Goal: Transaction & Acquisition: Purchase product/service

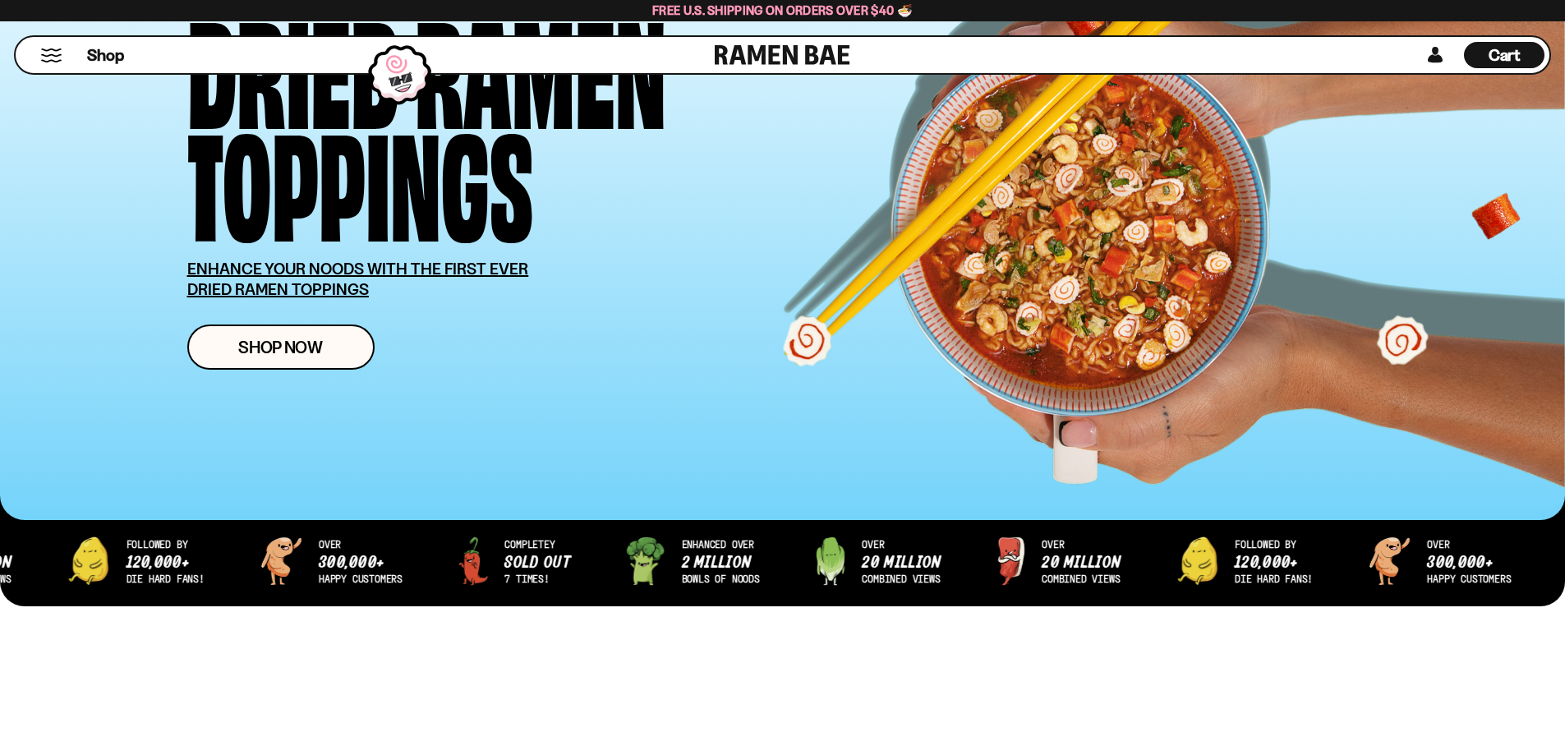
scroll to position [164, 0]
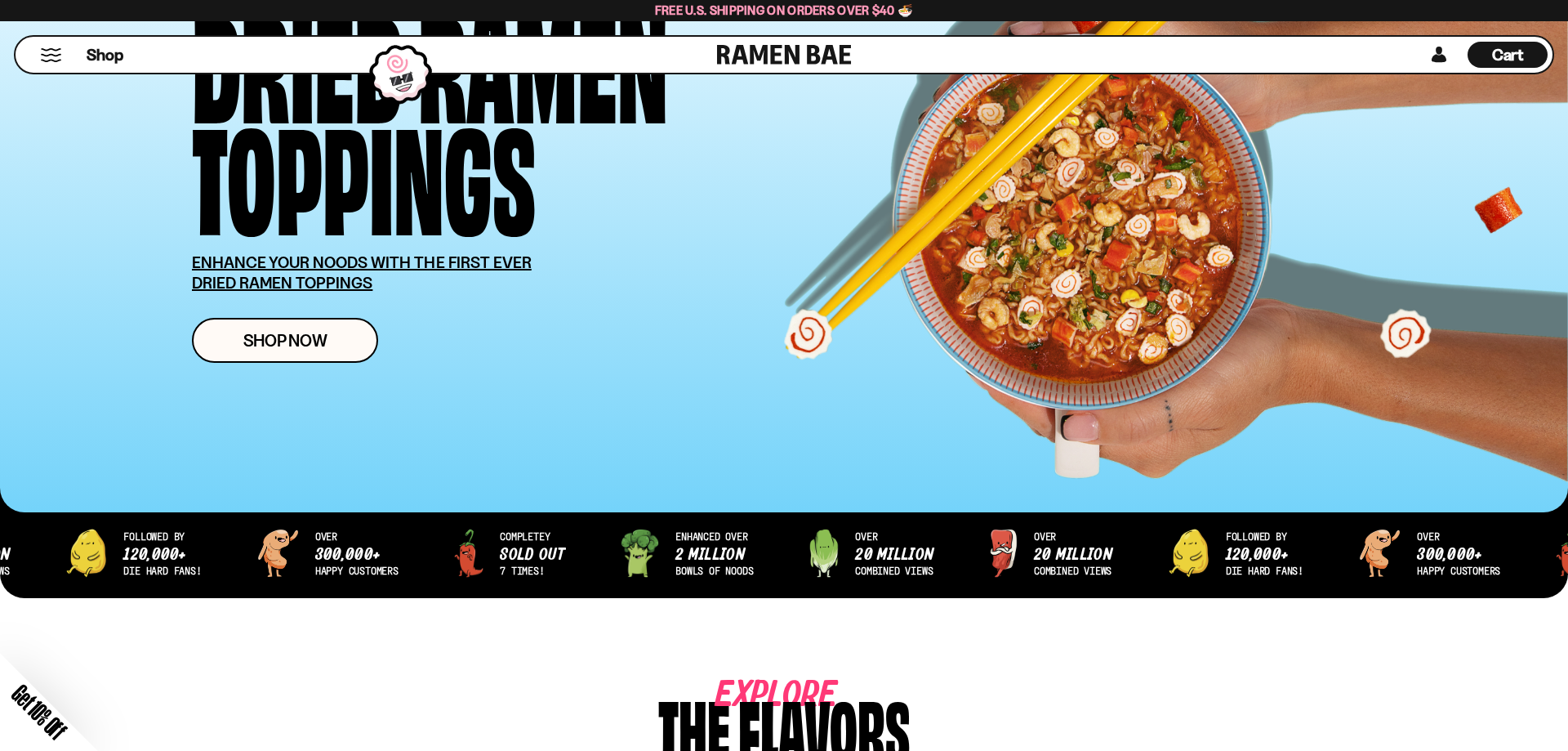
click at [231, 349] on div "Close dialog FREE SHIPPING FOR ALL US ORDERS OVER $40+ Email CONTINUE ******" at bounding box center [784, 375] width 1568 height 751
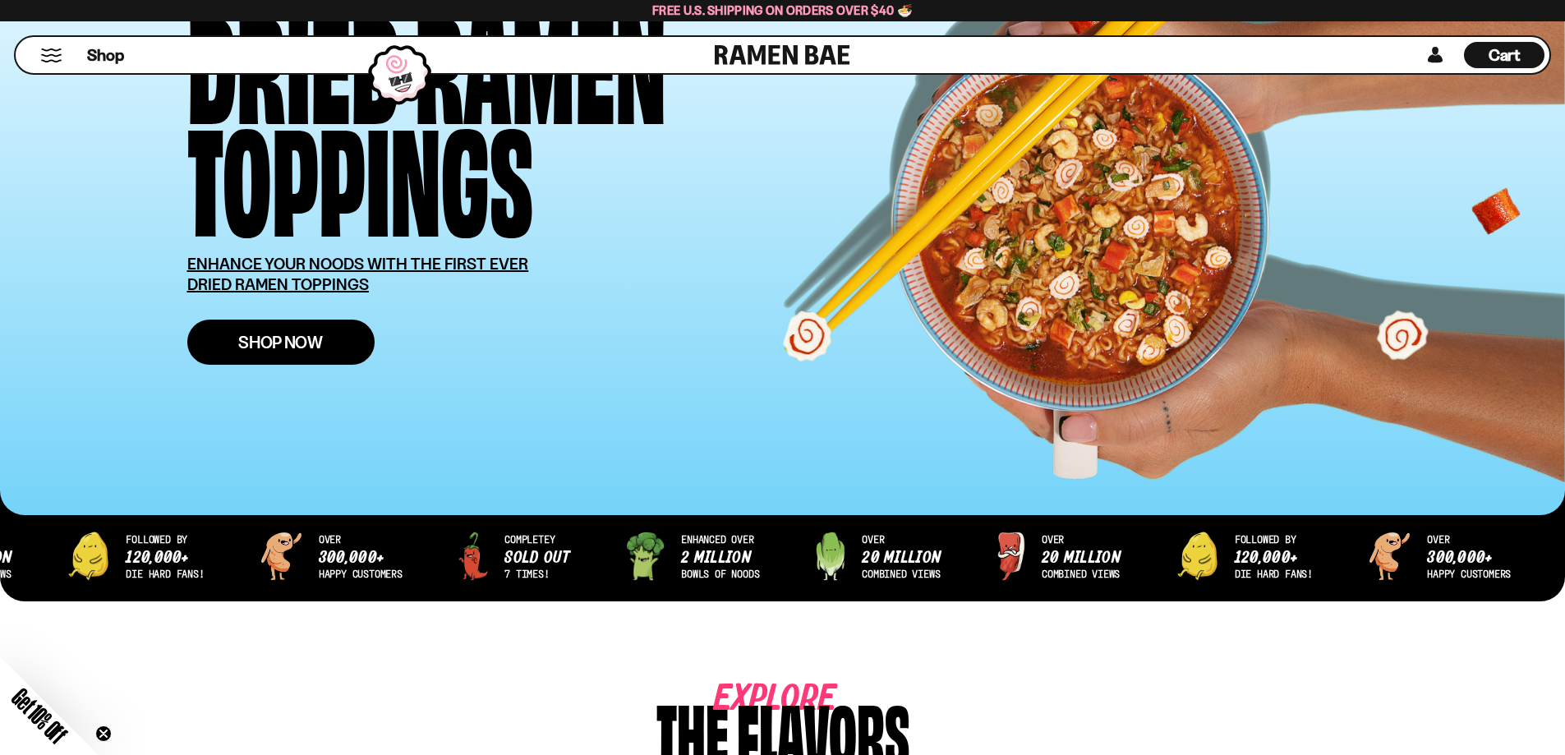
click at [232, 351] on link "Shop Now" at bounding box center [280, 342] width 187 height 45
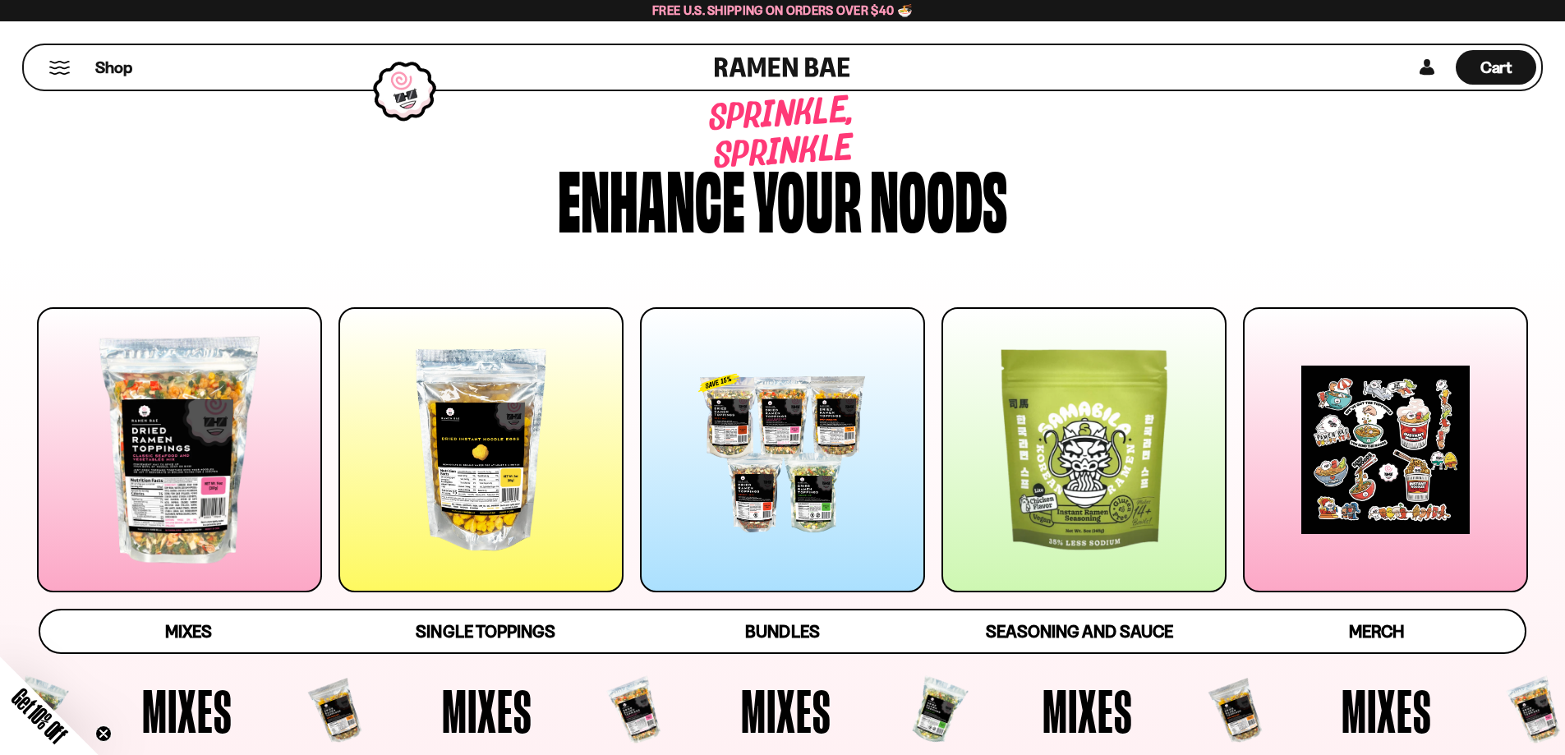
click at [1066, 462] on div at bounding box center [1083, 449] width 285 height 285
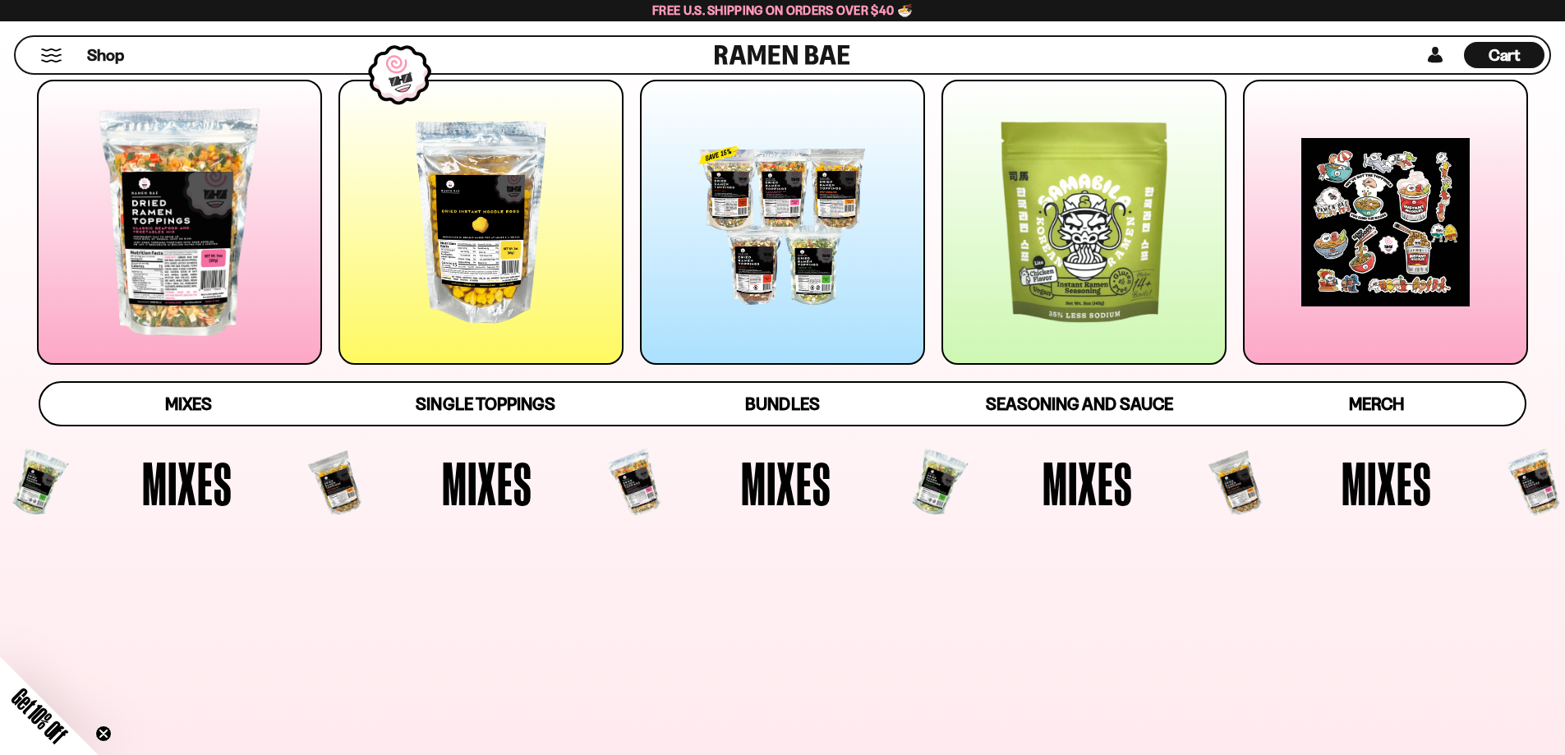
scroll to position [246, 0]
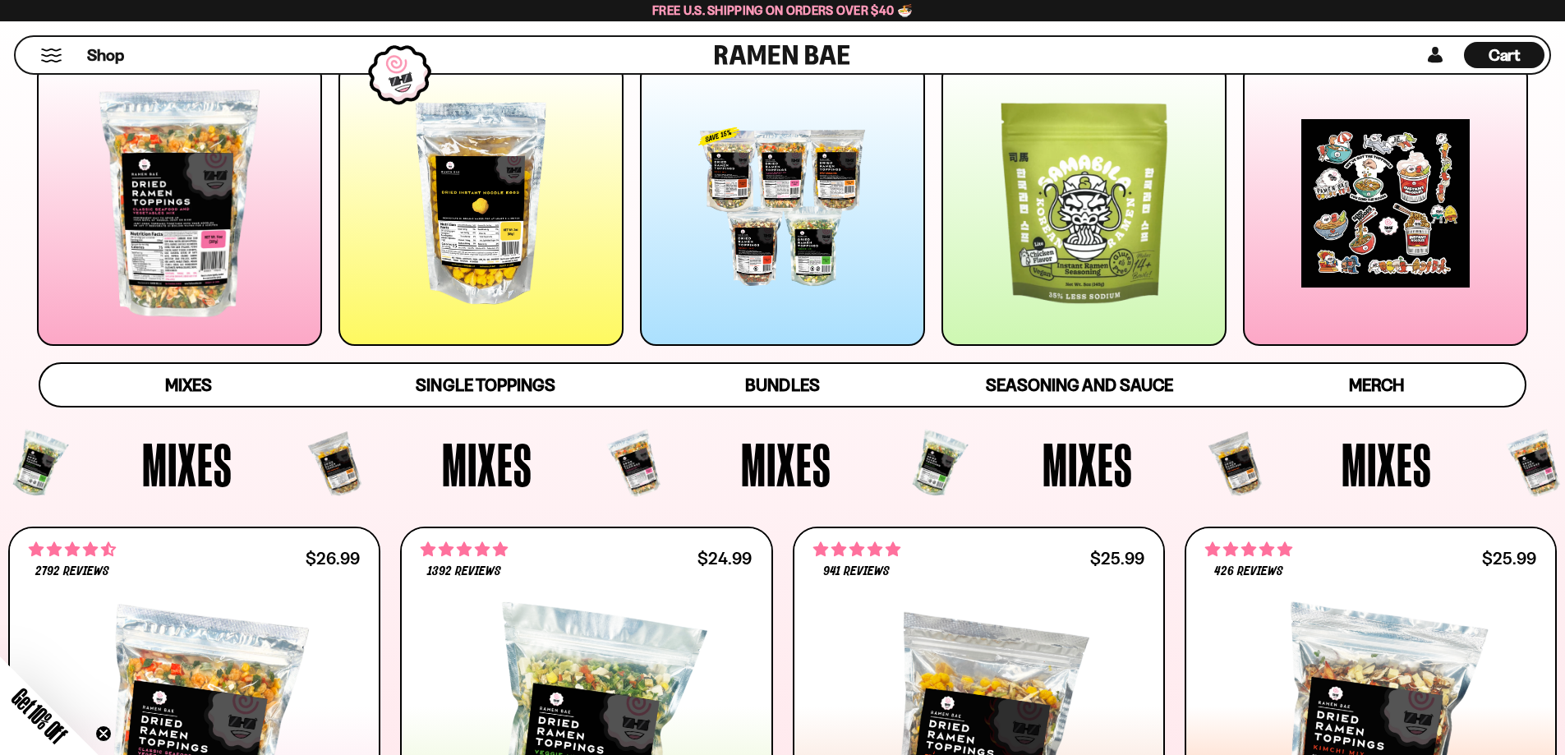
click at [143, 258] on div at bounding box center [179, 203] width 285 height 285
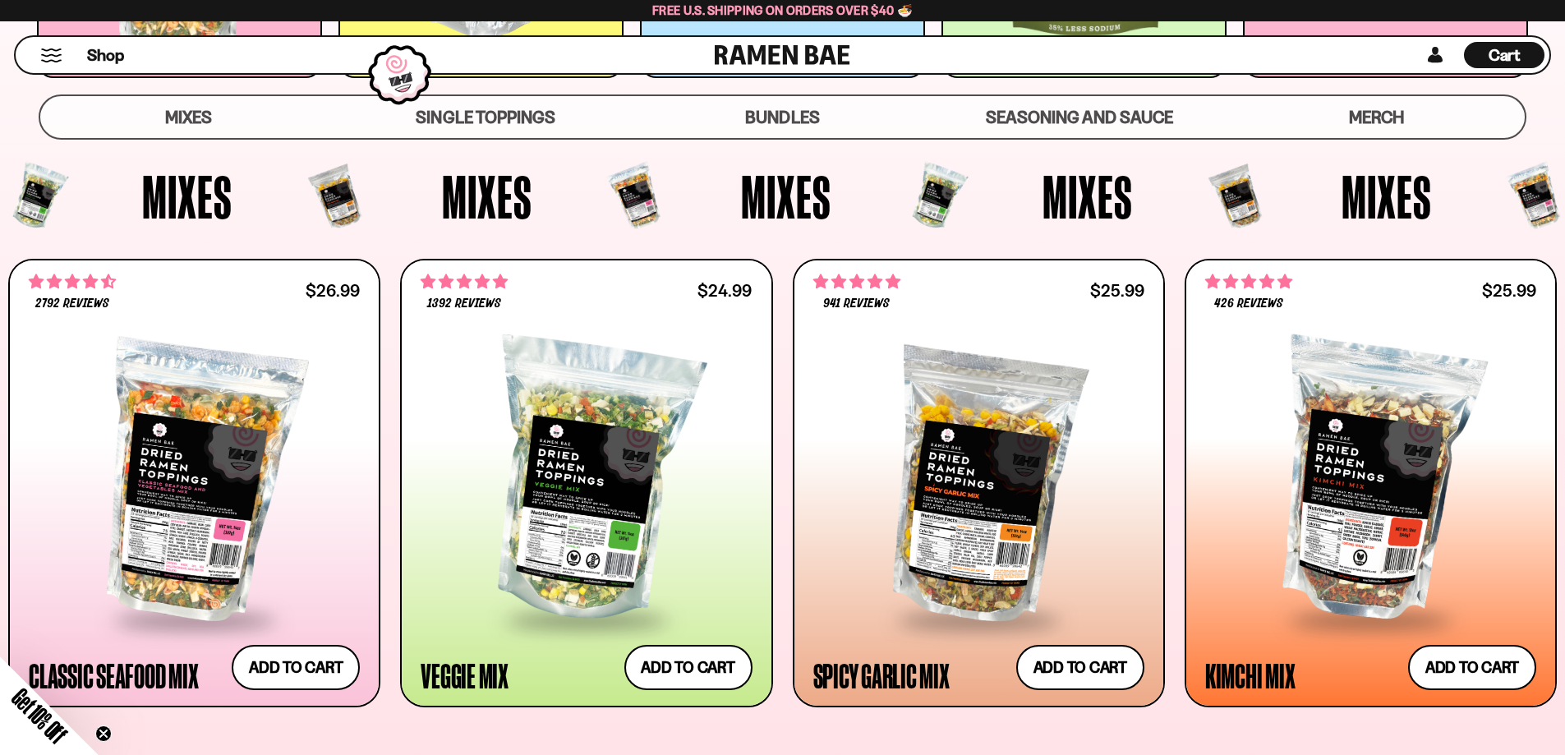
scroll to position [674, 0]
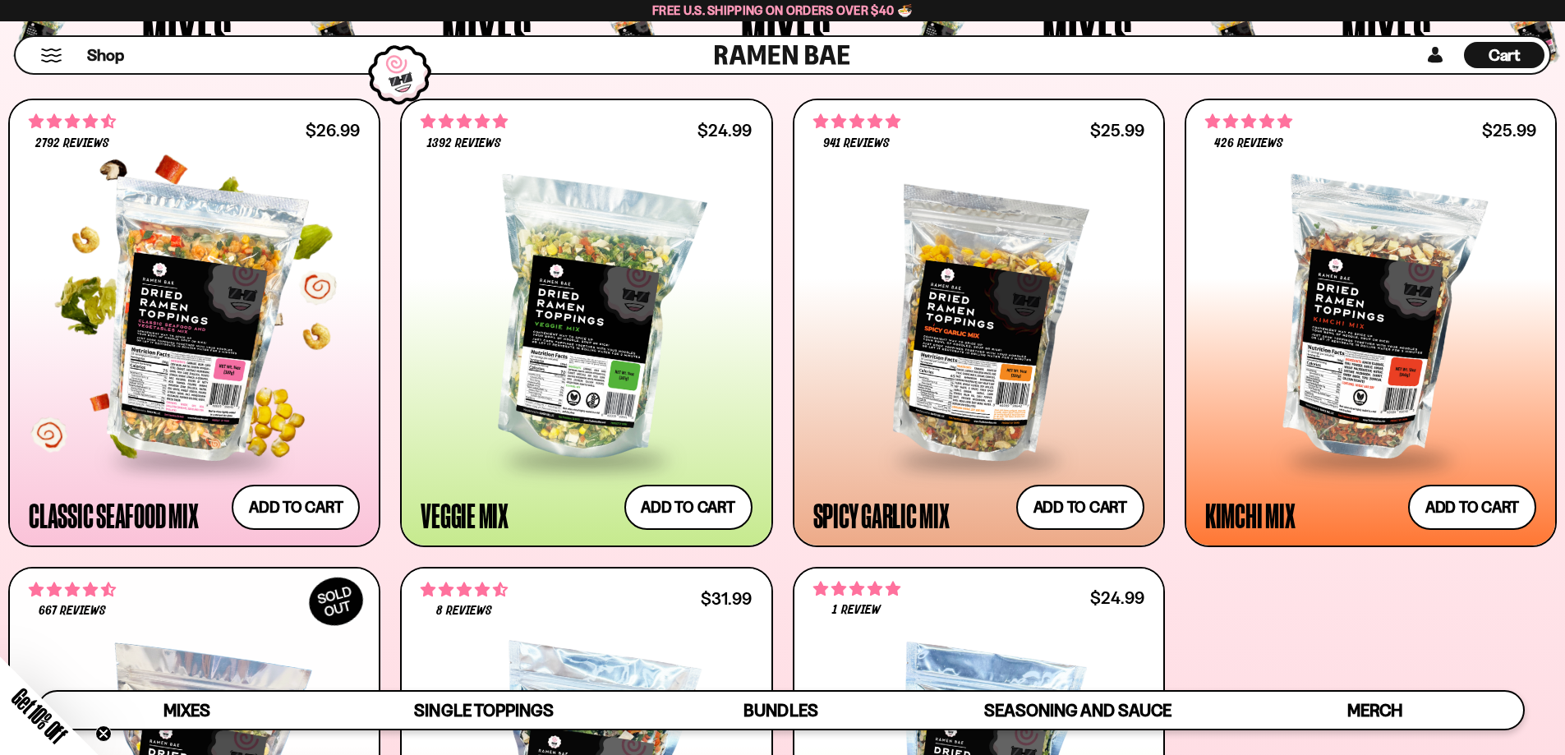
click at [209, 355] on div at bounding box center [194, 321] width 331 height 274
